Goal: Check status: Check status

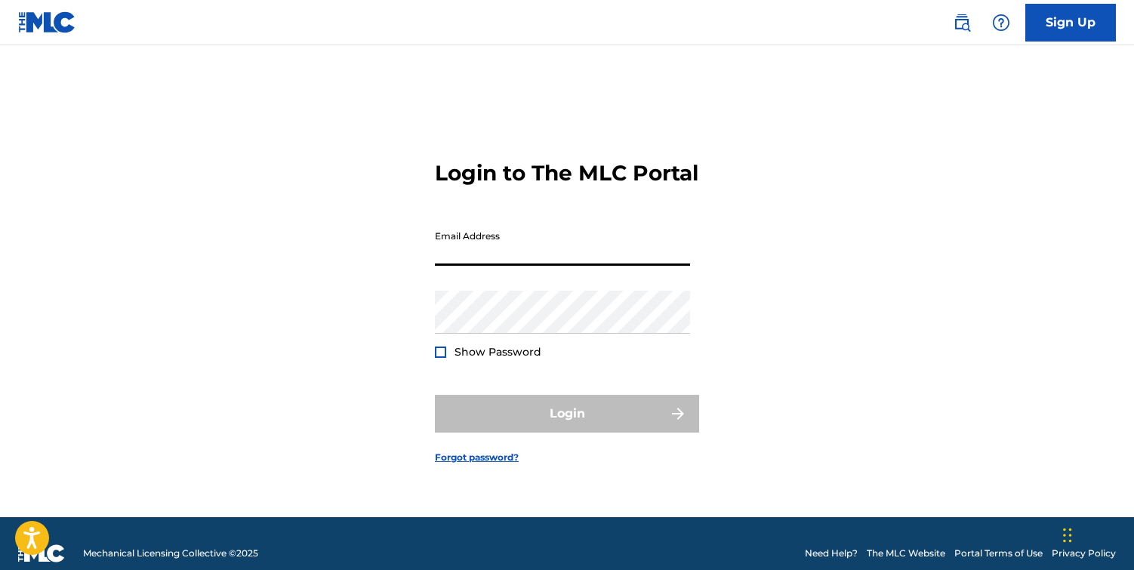
click at [551, 247] on input "Email Address" at bounding box center [562, 244] width 255 height 43
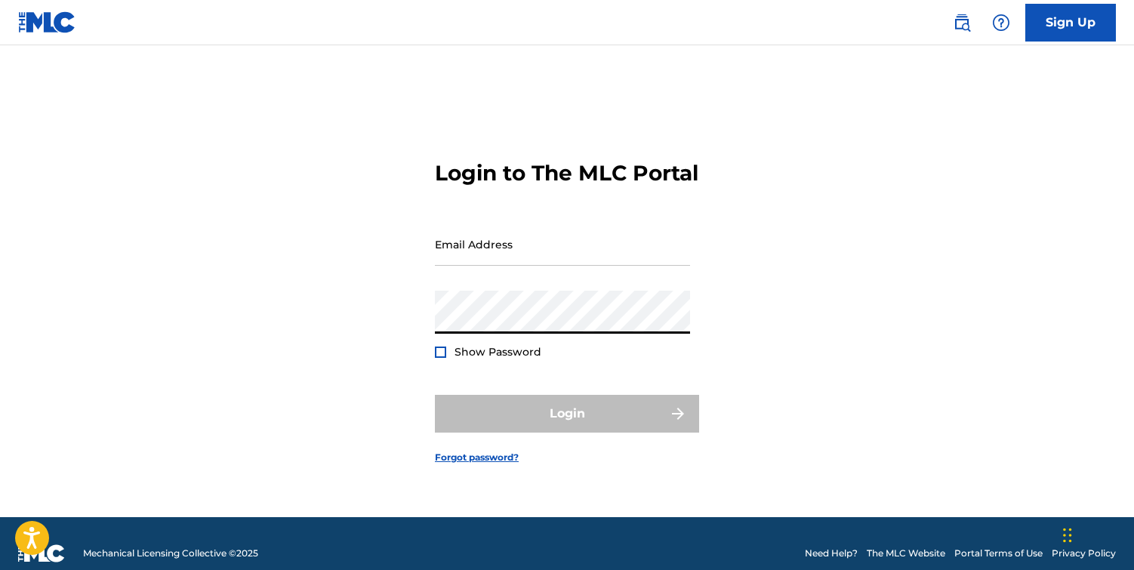
type input "[EMAIL_ADDRESS][DOMAIN_NAME]"
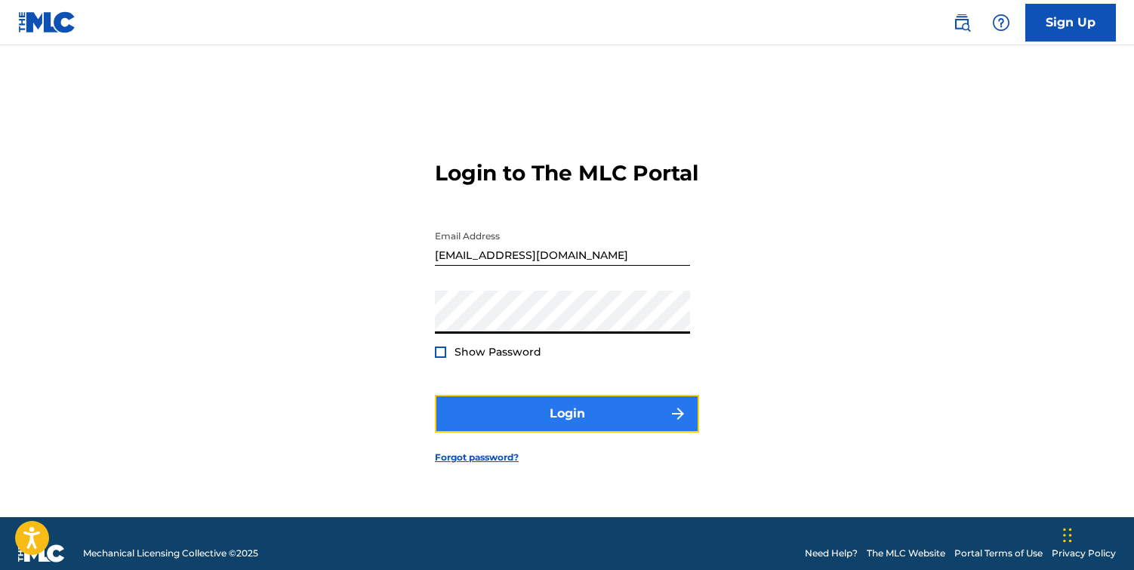
click at [602, 411] on button "Login" at bounding box center [567, 414] width 264 height 38
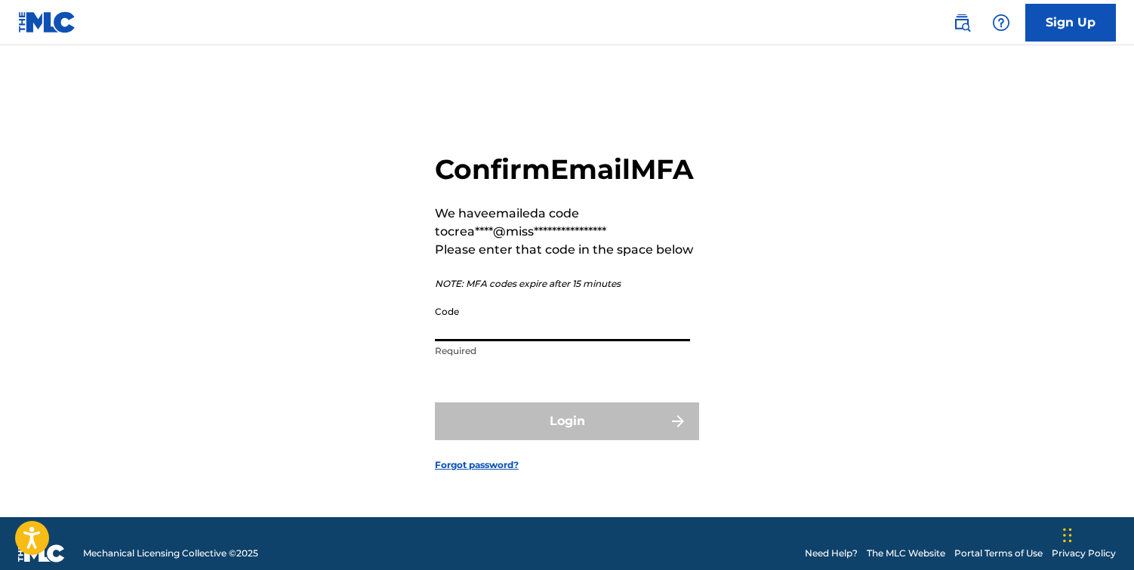
click at [550, 341] on input "Code" at bounding box center [562, 319] width 255 height 43
click at [534, 341] on input "Code" at bounding box center [562, 319] width 255 height 43
paste input "269534"
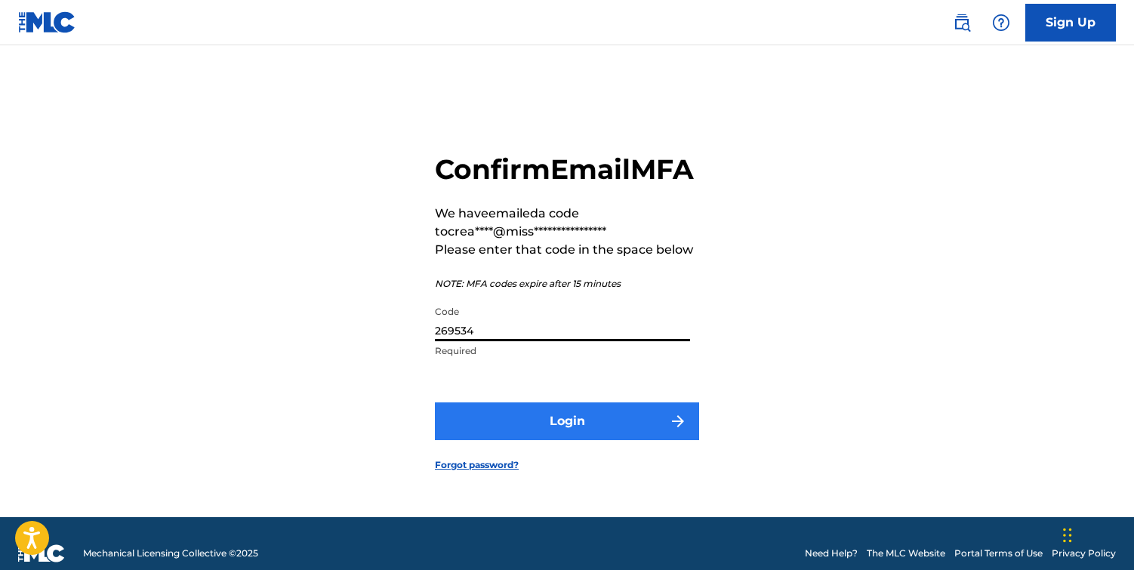
type input "269534"
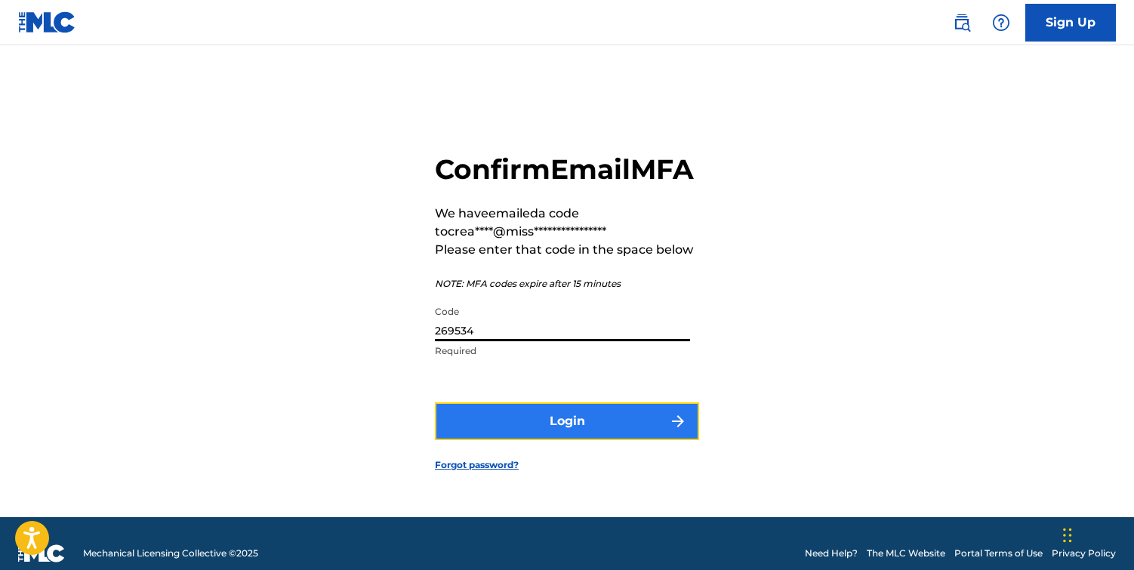
click at [592, 435] on button "Login" at bounding box center [567, 421] width 264 height 38
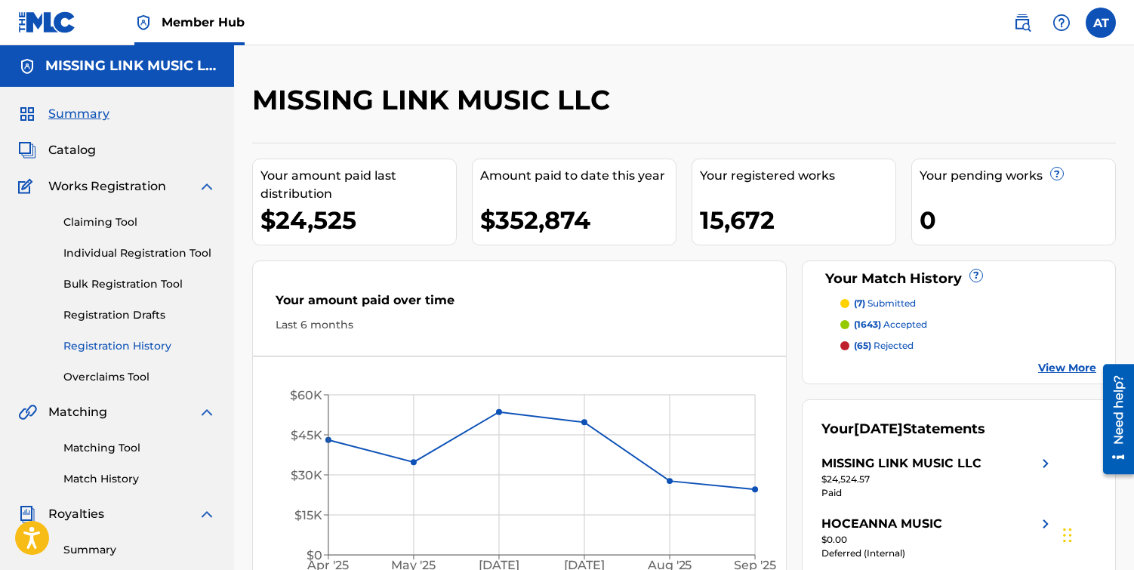
click at [140, 349] on link "Registration History" at bounding box center [139, 346] width 152 height 16
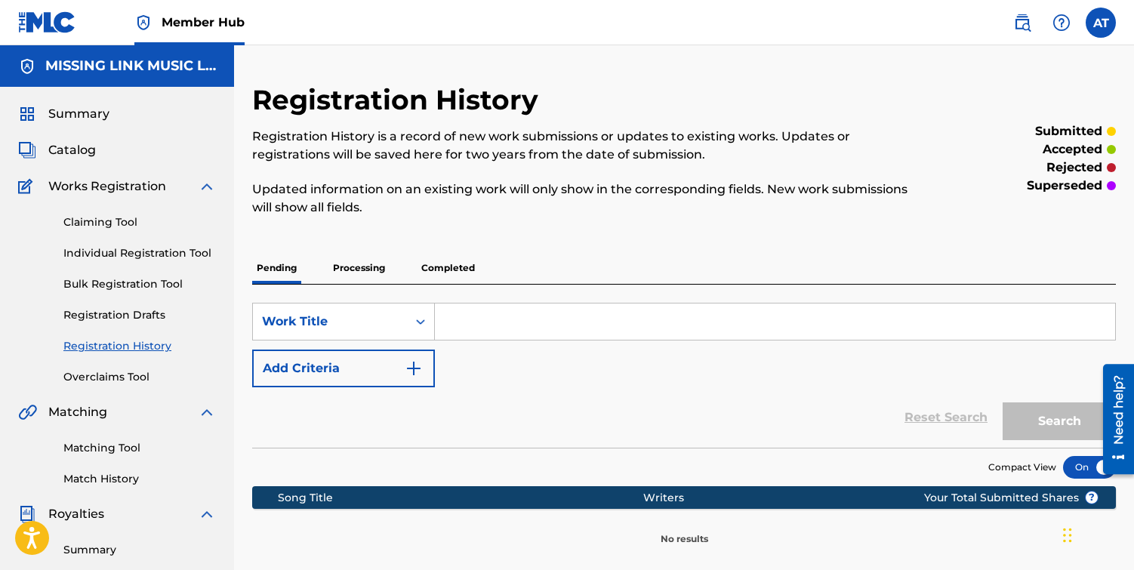
click at [350, 265] on p "Processing" at bounding box center [358, 268] width 61 height 32
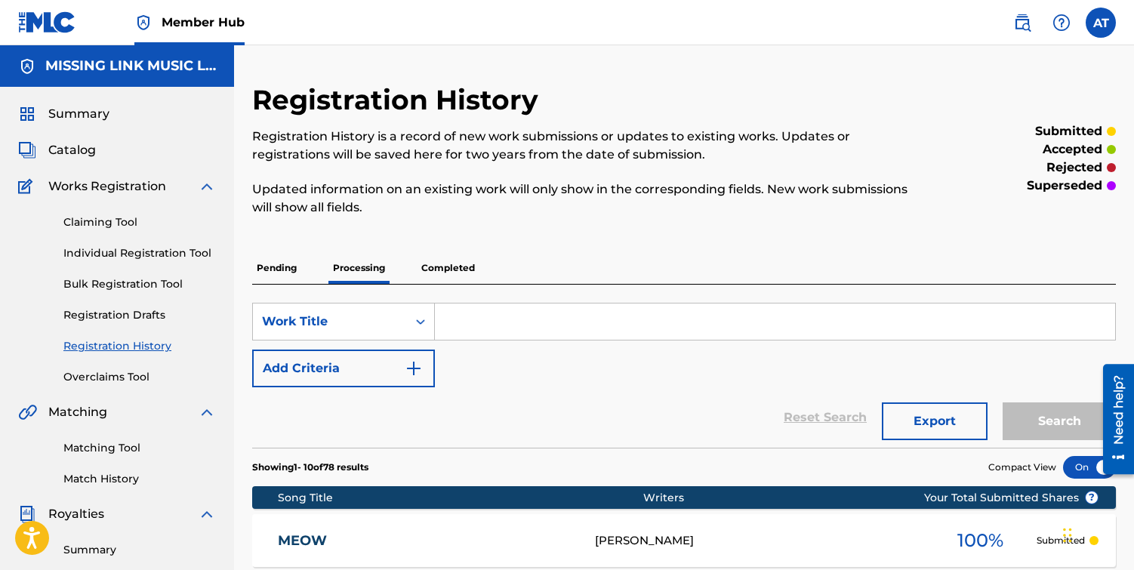
click at [701, 42] on nav "Member Hub AT AT AR Team [EMAIL_ADDRESS][DOMAIN_NAME] Notification Preferences …" at bounding box center [567, 22] width 1134 height 45
